Goal: Information Seeking & Learning: Learn about a topic

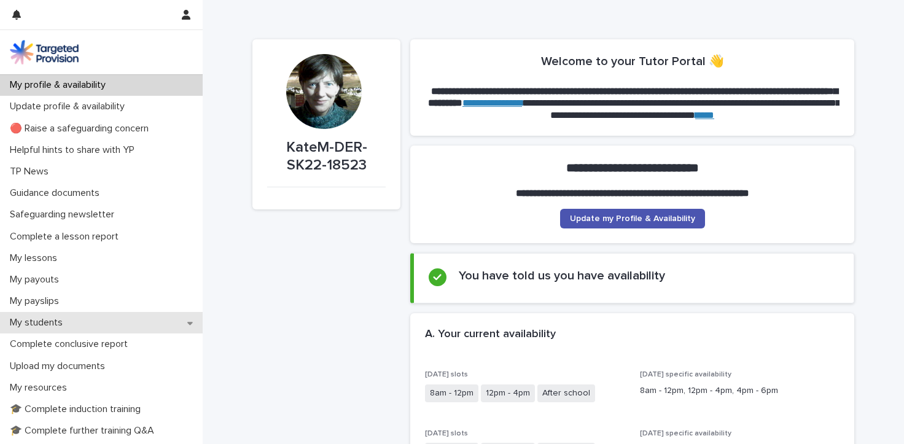
click at [55, 326] on p "My students" at bounding box center [39, 323] width 68 height 12
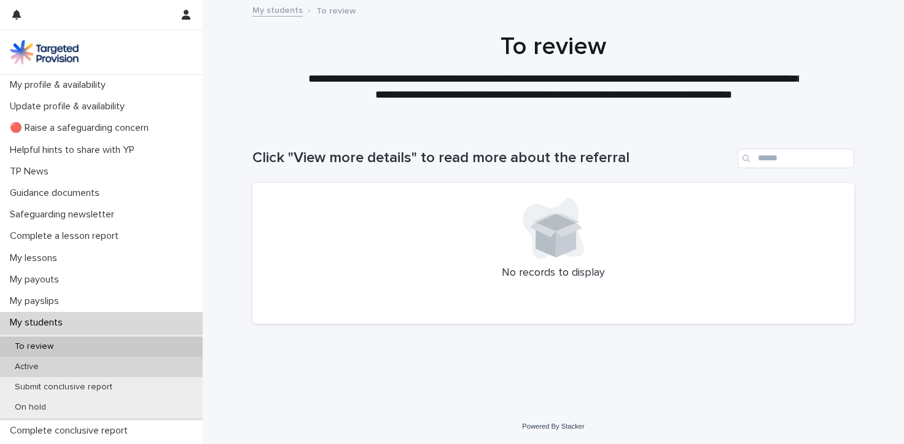
click at [34, 366] on p "Active" at bounding box center [27, 367] width 44 height 10
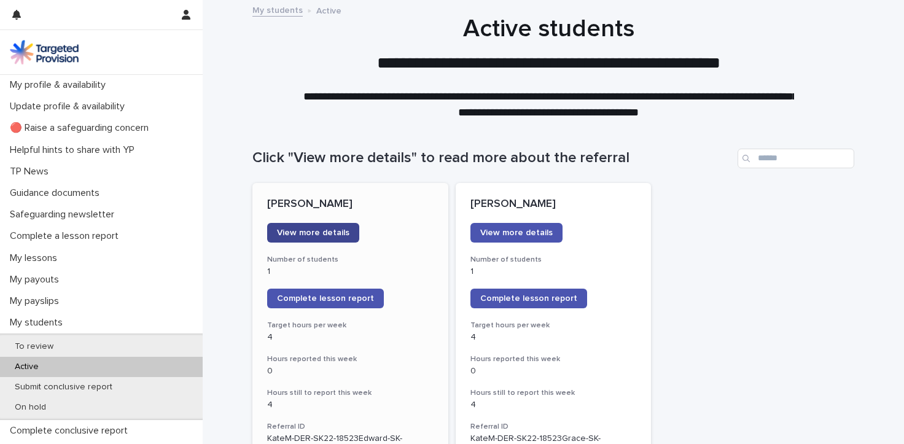
click at [308, 232] on span "View more details" at bounding box center [313, 233] width 72 height 9
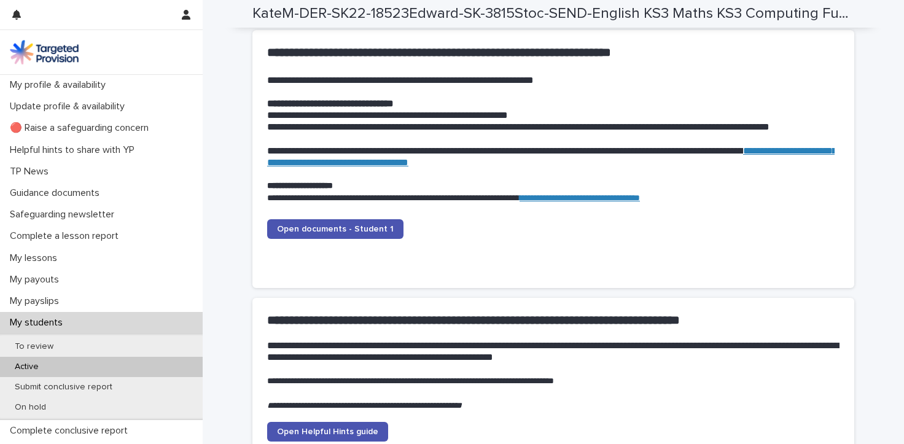
scroll to position [1229, 0]
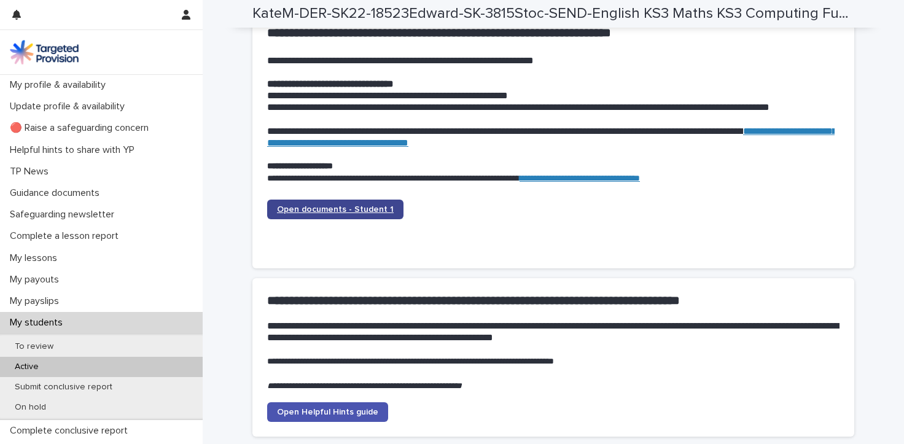
click at [300, 211] on span "Open documents - Student 1" at bounding box center [335, 209] width 117 height 9
